Goal: Information Seeking & Learning: Learn about a topic

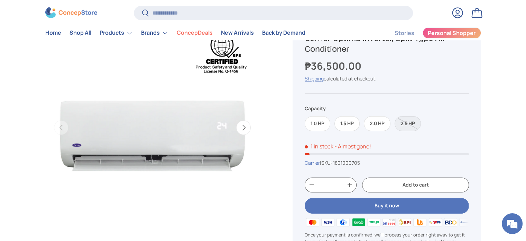
scroll to position [69, 0]
drag, startPoint x: 307, startPoint y: 153, endPoint x: 300, endPoint y: 153, distance: 6.3
click at [300, 153] on div "Sold out Carrier Optima Inverter, Split Type Air Conditioner ₱36,500.00 Unit pr…" at bounding box center [387, 151] width 188 height 263
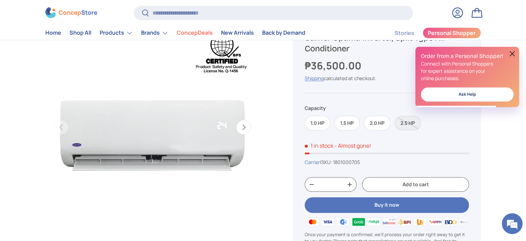
click at [512, 55] on button at bounding box center [512, 53] width 8 height 8
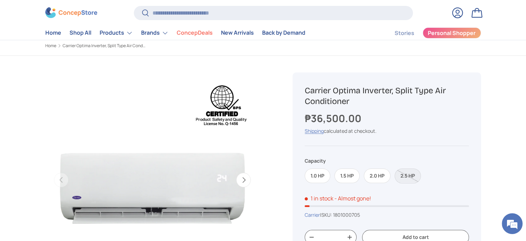
scroll to position [0, 0]
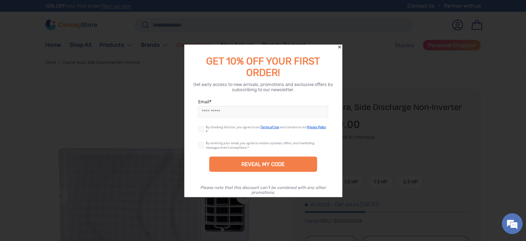
click at [341, 46] on icon "Close" at bounding box center [339, 46] width 3 height 3
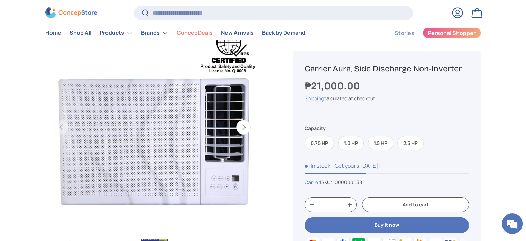
scroll to position [69, 0]
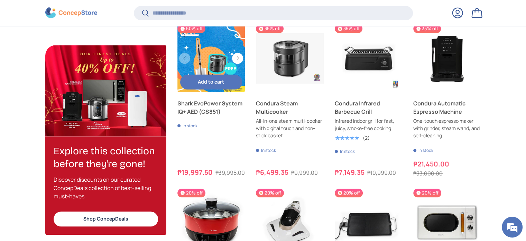
scroll to position [836, 0]
